Goal: Communication & Community: Ask a question

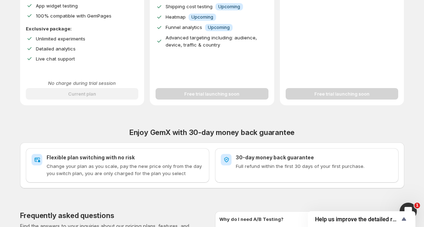
scroll to position [172, 0]
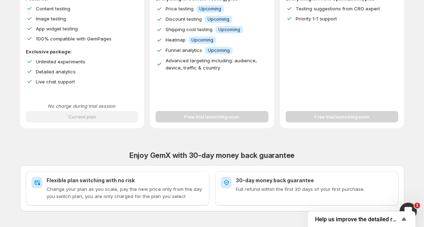
click at [96, 119] on div "No charge during trial session Current plan" at bounding box center [82, 113] width 113 height 20
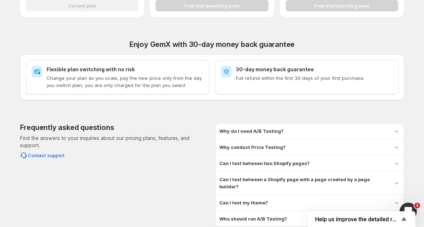
scroll to position [315, 0]
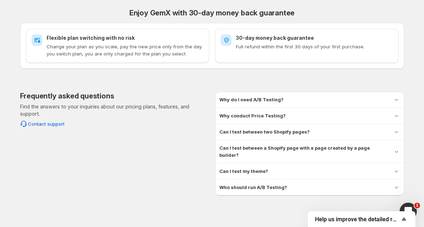
click at [258, 102] on h3 "Why do I need A/B Testing?" at bounding box center [251, 99] width 64 height 7
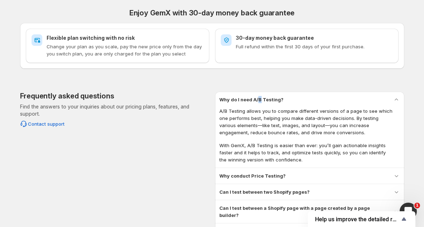
click at [258, 102] on h3 "Why do I need A/B Testing?" at bounding box center [251, 99] width 64 height 7
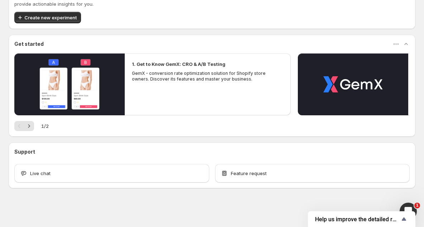
scroll to position [90, 0]
click at [413, 208] on div "Open Intercom Messenger" at bounding box center [407, 211] width 24 height 24
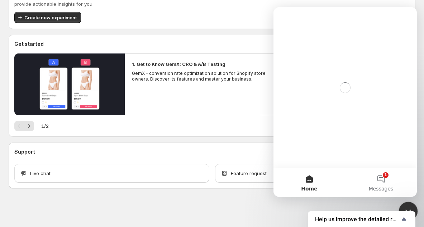
scroll to position [0, 0]
click at [387, 186] on span "Messages" at bounding box center [381, 188] width 25 height 5
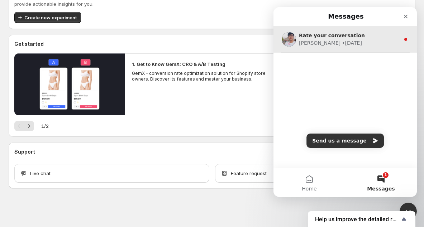
click at [370, 32] on div "Rate your conversation" at bounding box center [349, 36] width 101 height 8
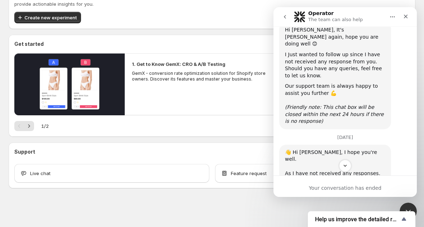
scroll to position [567, 0]
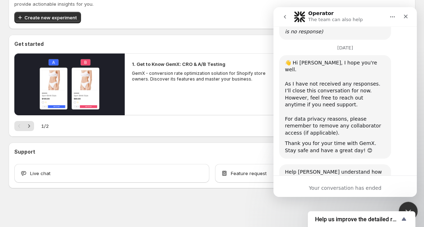
click at [408, 204] on div "Close Intercom Messenger" at bounding box center [407, 210] width 17 height 17
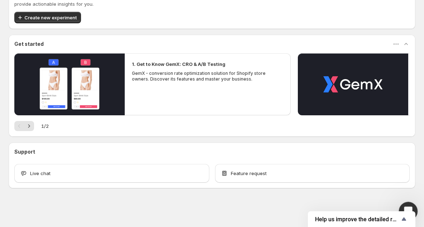
scroll to position [468, 0]
click at [408, 204] on div "Open Intercom Messenger" at bounding box center [407, 211] width 24 height 24
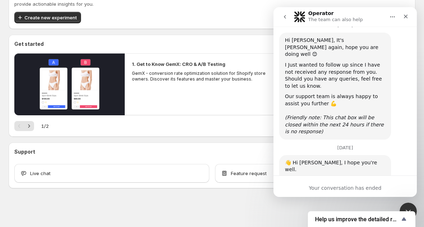
click at [289, 14] on button "go back" at bounding box center [285, 17] width 14 height 14
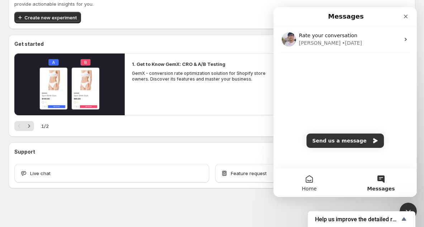
click at [320, 179] on button "Home" at bounding box center [309, 182] width 72 height 29
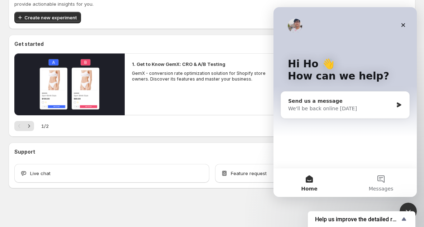
click at [340, 102] on div "Send us a message" at bounding box center [340, 101] width 105 height 8
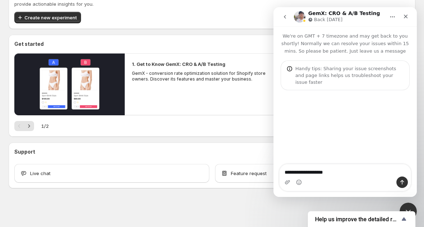
type textarea "**********"
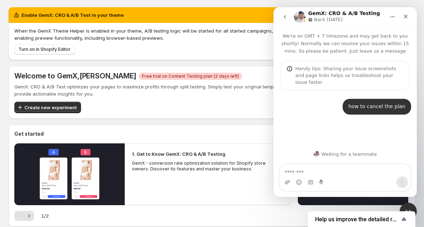
click at [210, 116] on div "Welcome to GemX , [PERSON_NAME] Critical Free trial on Content Testing plan (2 …" at bounding box center [212, 92] width 407 height 53
